Goal: Navigation & Orientation: Find specific page/section

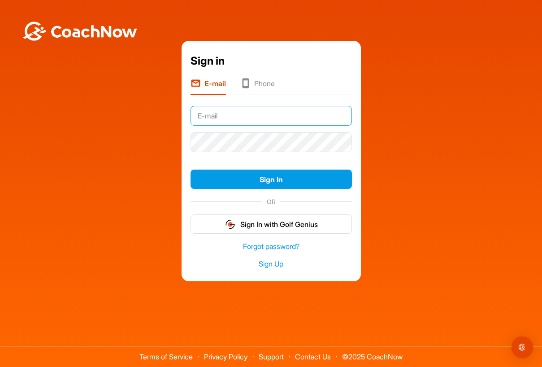
type input "[PERSON_NAME][EMAIL_ADDRESS][PERSON_NAME][DOMAIN_NAME]"
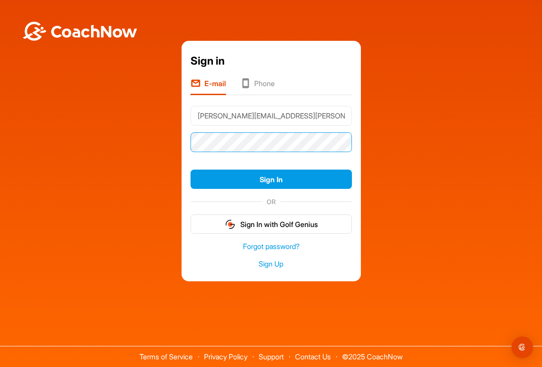
click at [271, 179] on button "Sign In" at bounding box center [271, 179] width 161 height 19
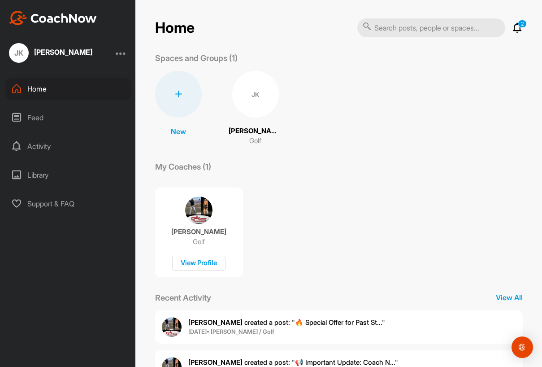
click at [192, 195] on div "[PERSON_NAME] Golf View Profile" at bounding box center [199, 232] width 88 height 90
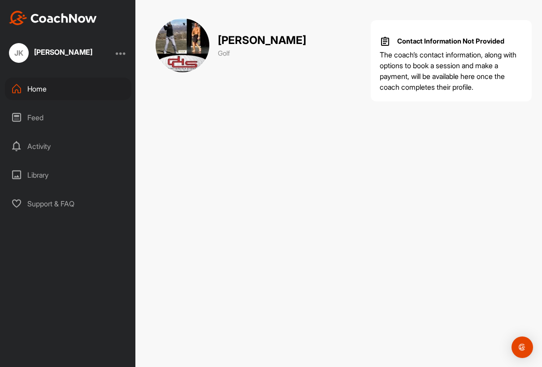
click at [63, 88] on div "Home" at bounding box center [68, 89] width 126 height 22
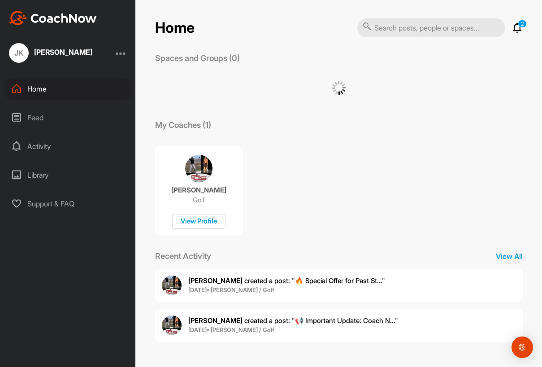
click at [63, 88] on div "Home" at bounding box center [68, 89] width 126 height 22
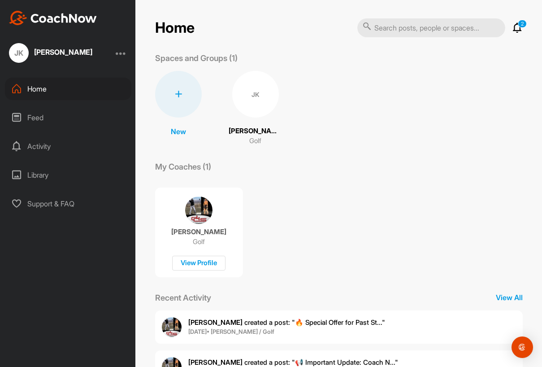
click at [249, 91] on div "JK" at bounding box center [255, 94] width 47 height 47
